Goal: Information Seeking & Learning: Learn about a topic

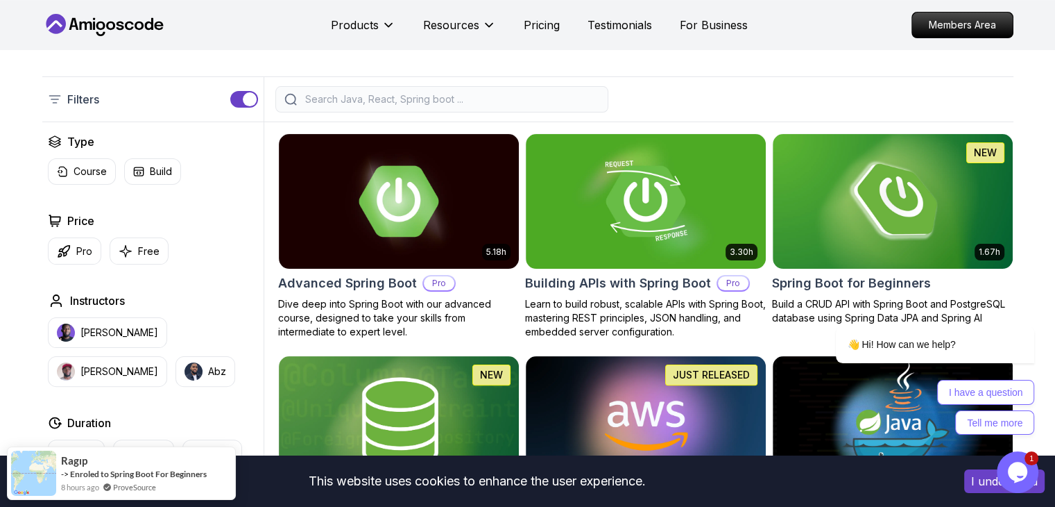
scroll to position [282, 0]
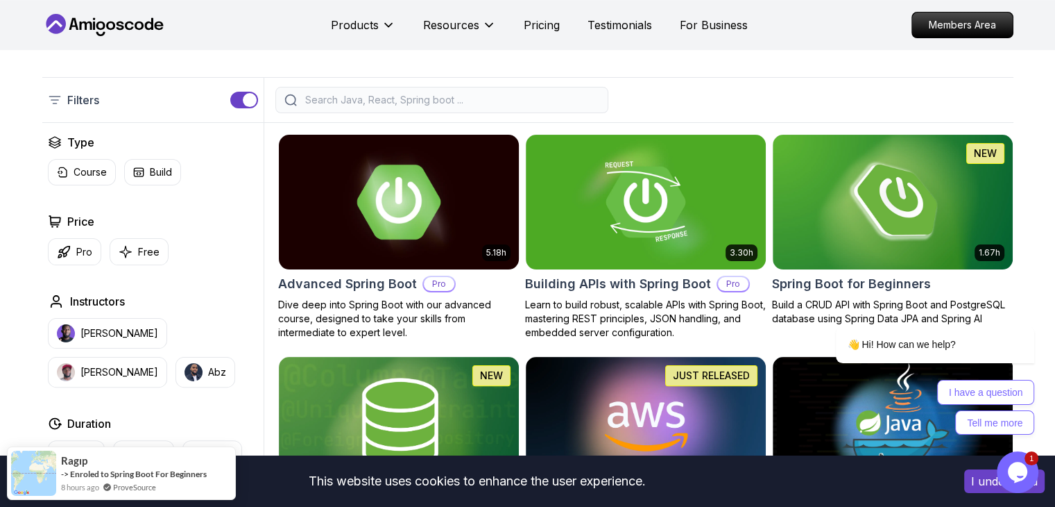
click at [440, 241] on img at bounding box center [399, 201] width 252 height 141
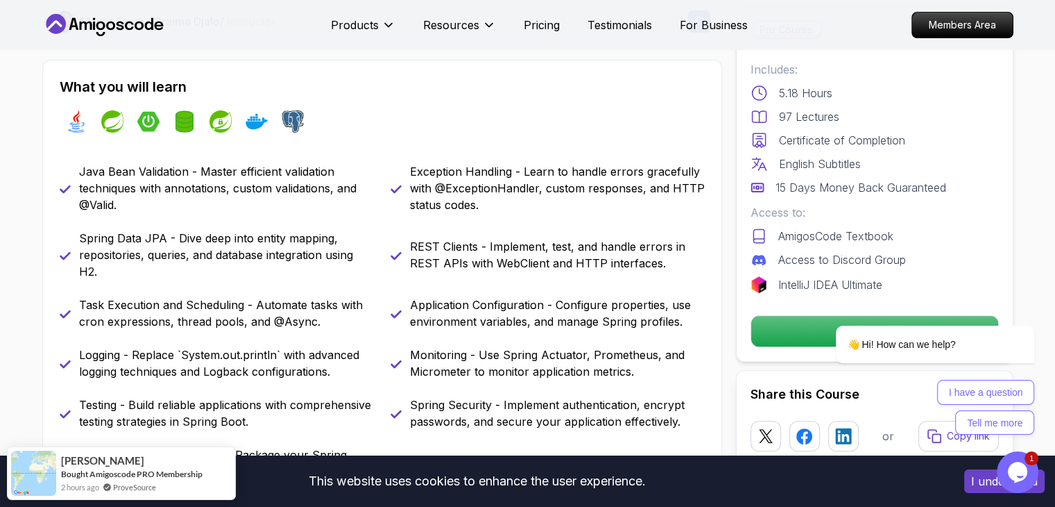
scroll to position [466, 0]
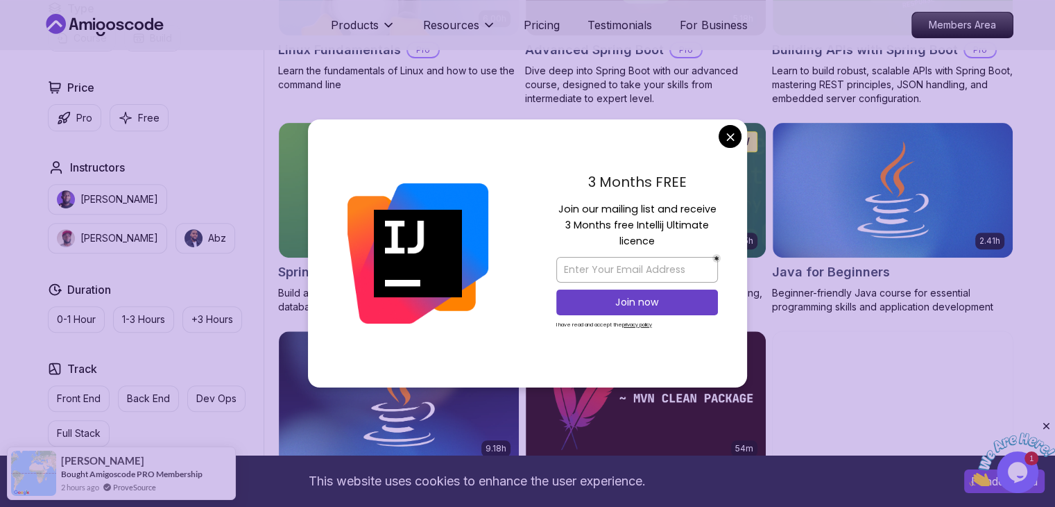
scroll to position [537, 0]
